Goal: Information Seeking & Learning: Learn about a topic

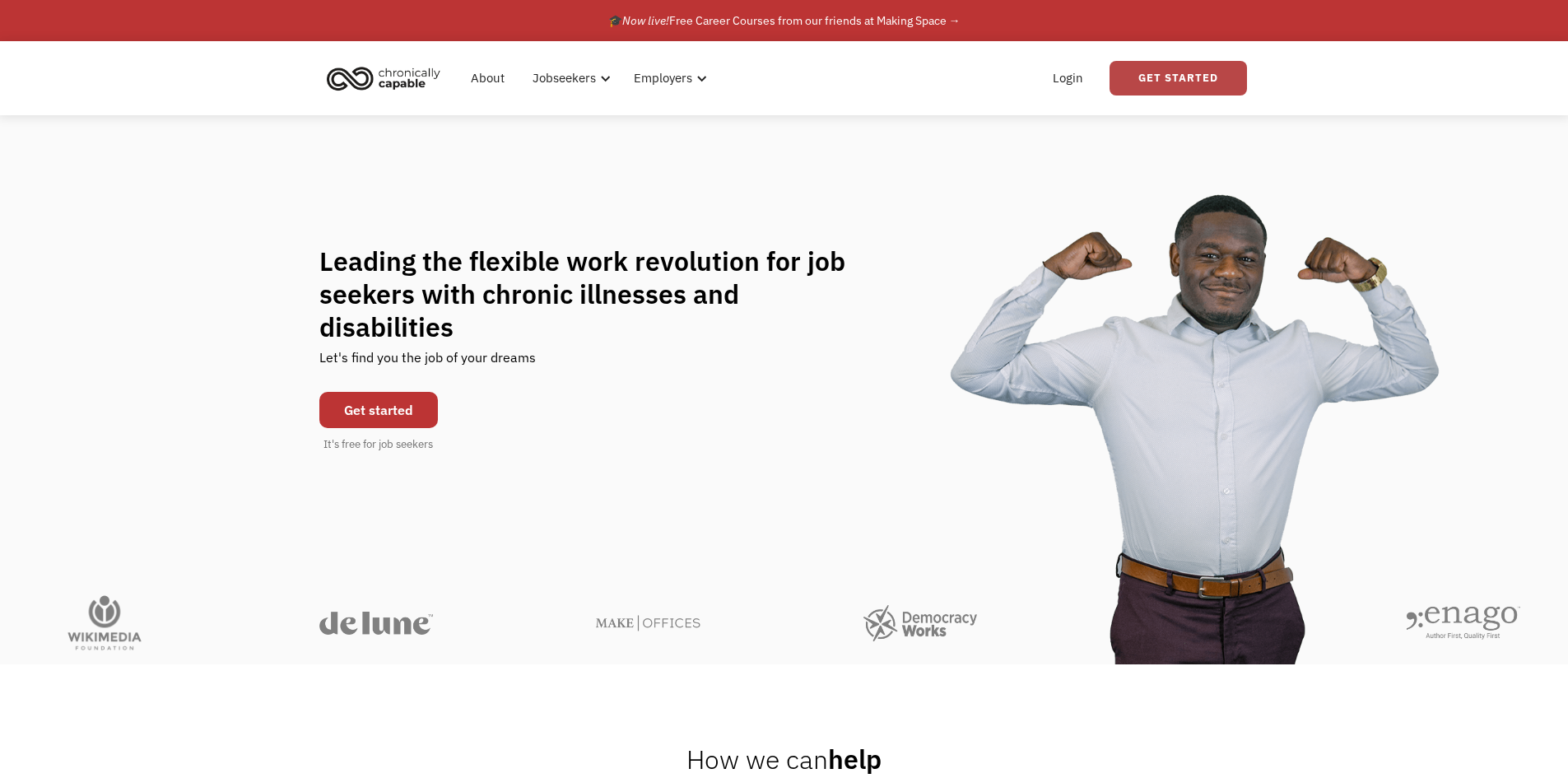
click at [1176, 80] on link "Get Started" at bounding box center [1179, 77] width 138 height 34
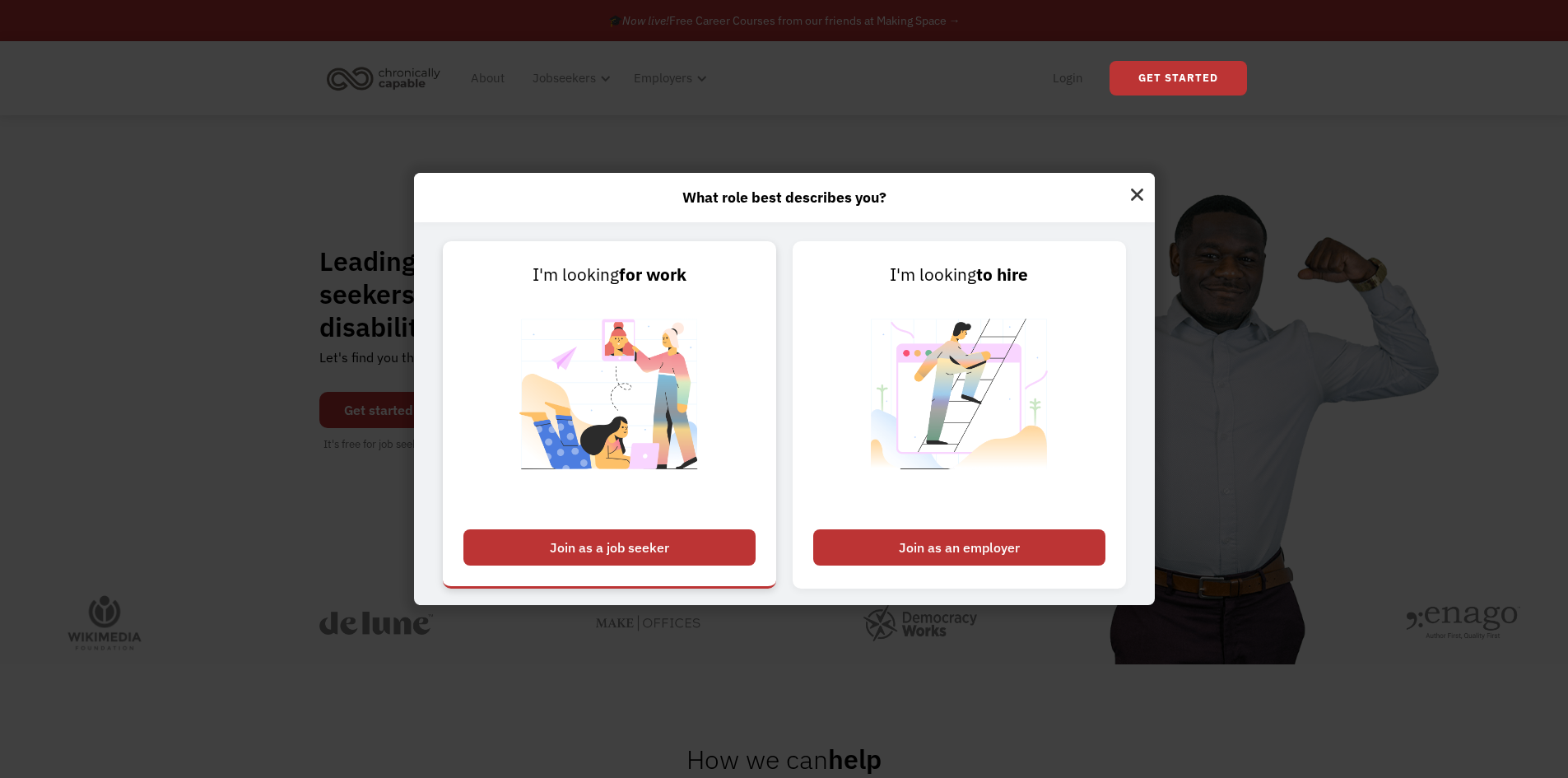
click at [661, 545] on div "Join as a job seeker" at bounding box center [609, 547] width 292 height 36
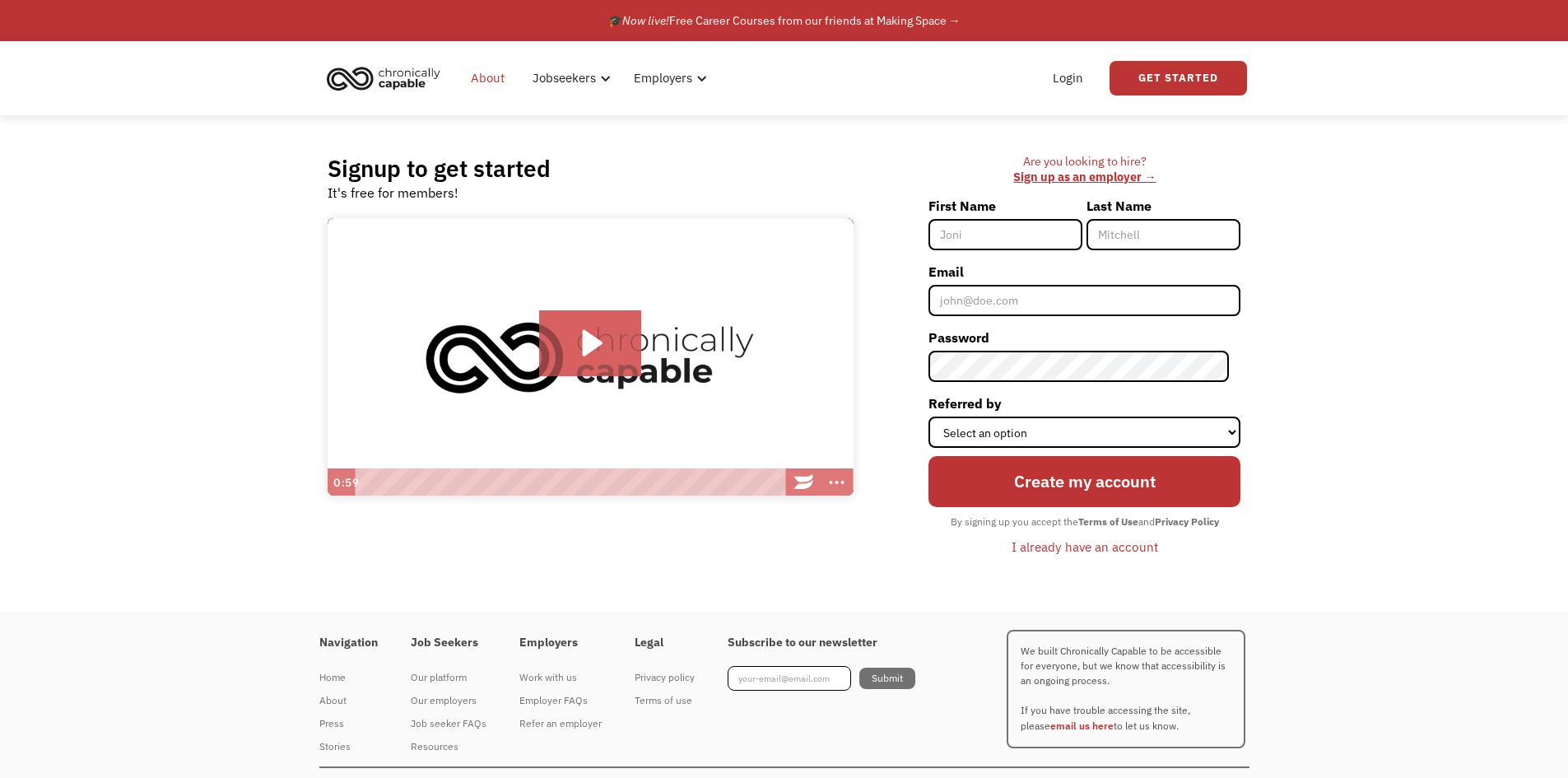
click at [486, 80] on link "About" at bounding box center [487, 78] width 54 height 53
